Goal: Navigation & Orientation: Go to known website

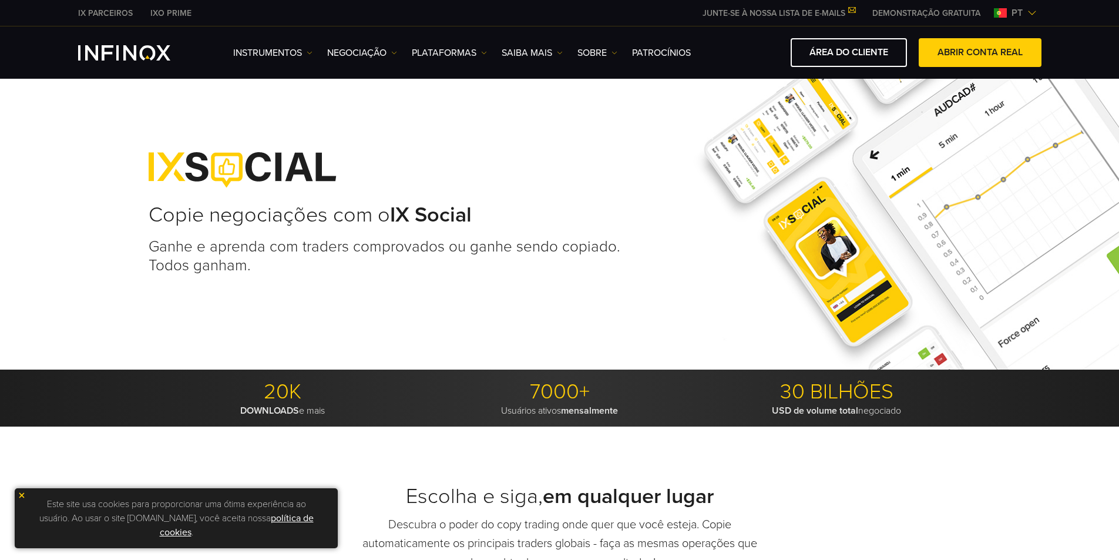
click at [19, 493] on img at bounding box center [22, 495] width 8 height 8
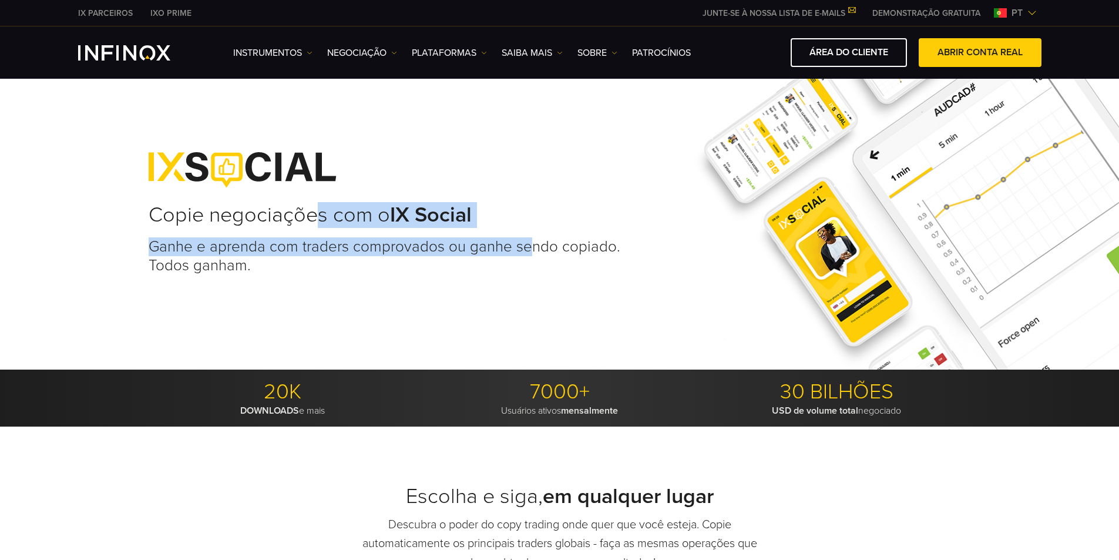
click at [318, 225] on div "Copie negociações com o IX Social Ganhe e aprenda com traders comprovados ou ga…" at bounding box center [390, 222] width 483 height 187
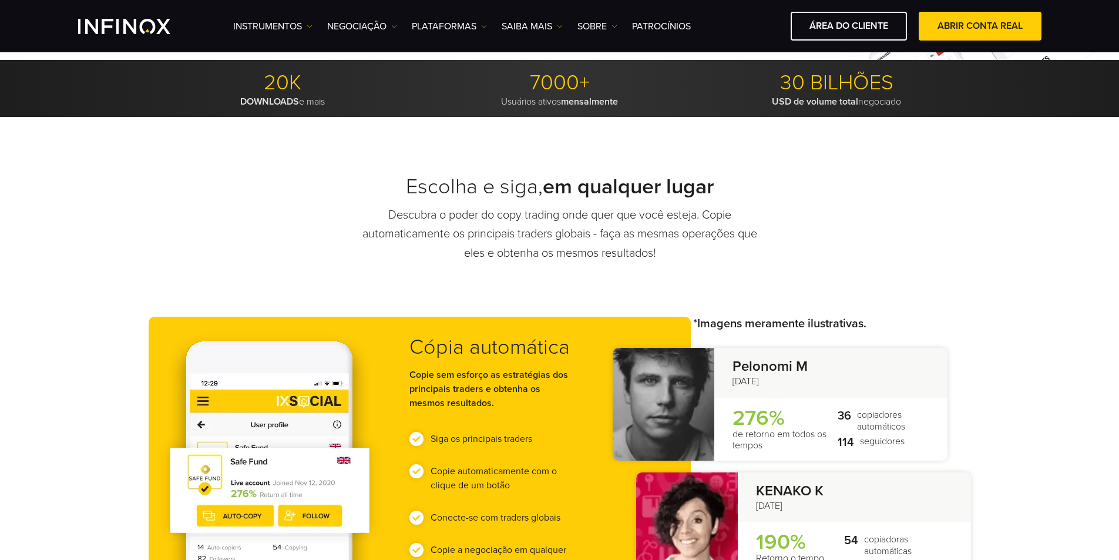
click at [570, 246] on p "Descubra o poder do copy trading onde quer que você esteja. Copie automaticamen…" at bounding box center [559, 235] width 411 height 58
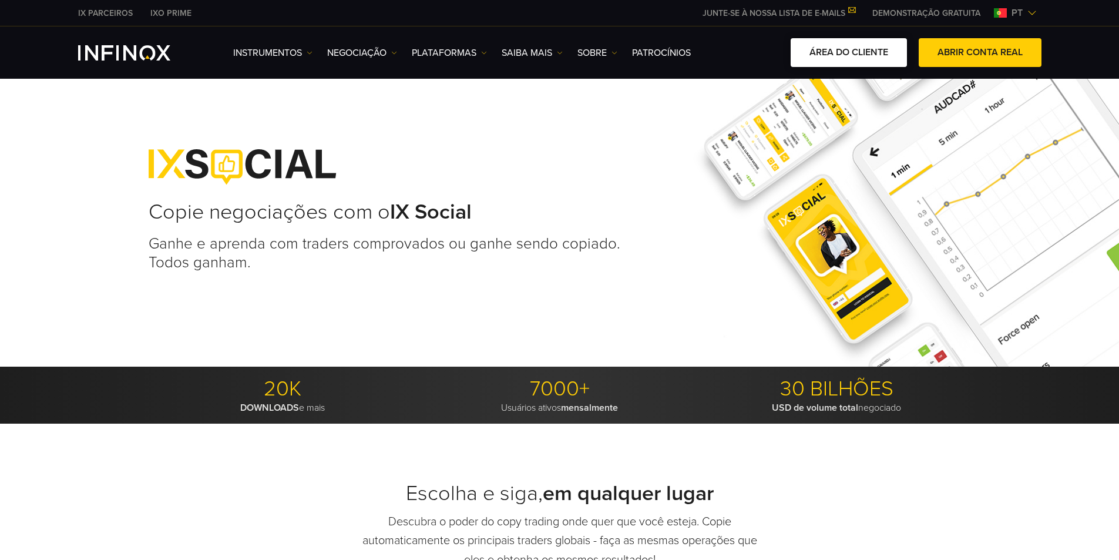
click at [863, 50] on link "ÁREA DO CLIENTE" at bounding box center [848, 52] width 116 height 29
